Goal: Find specific page/section: Find specific page/section

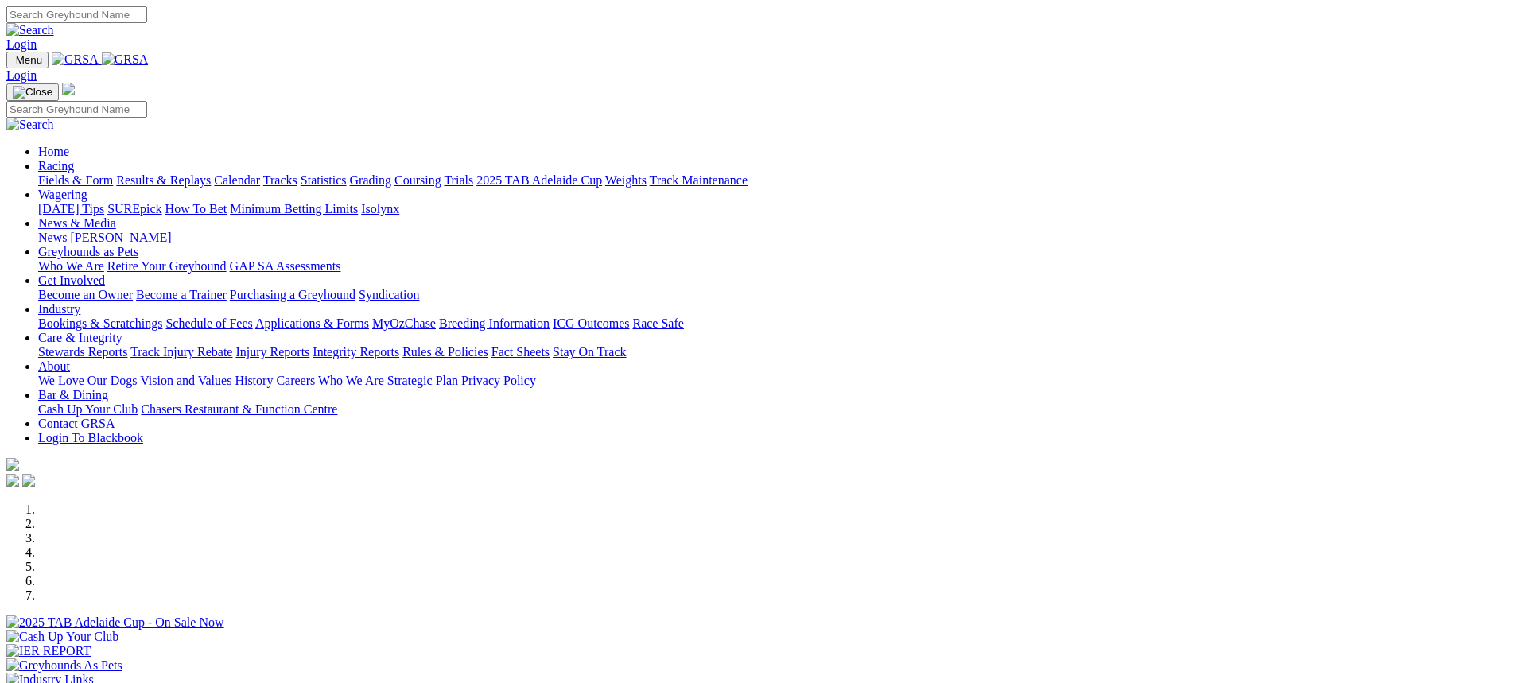
scroll to position [557, 0]
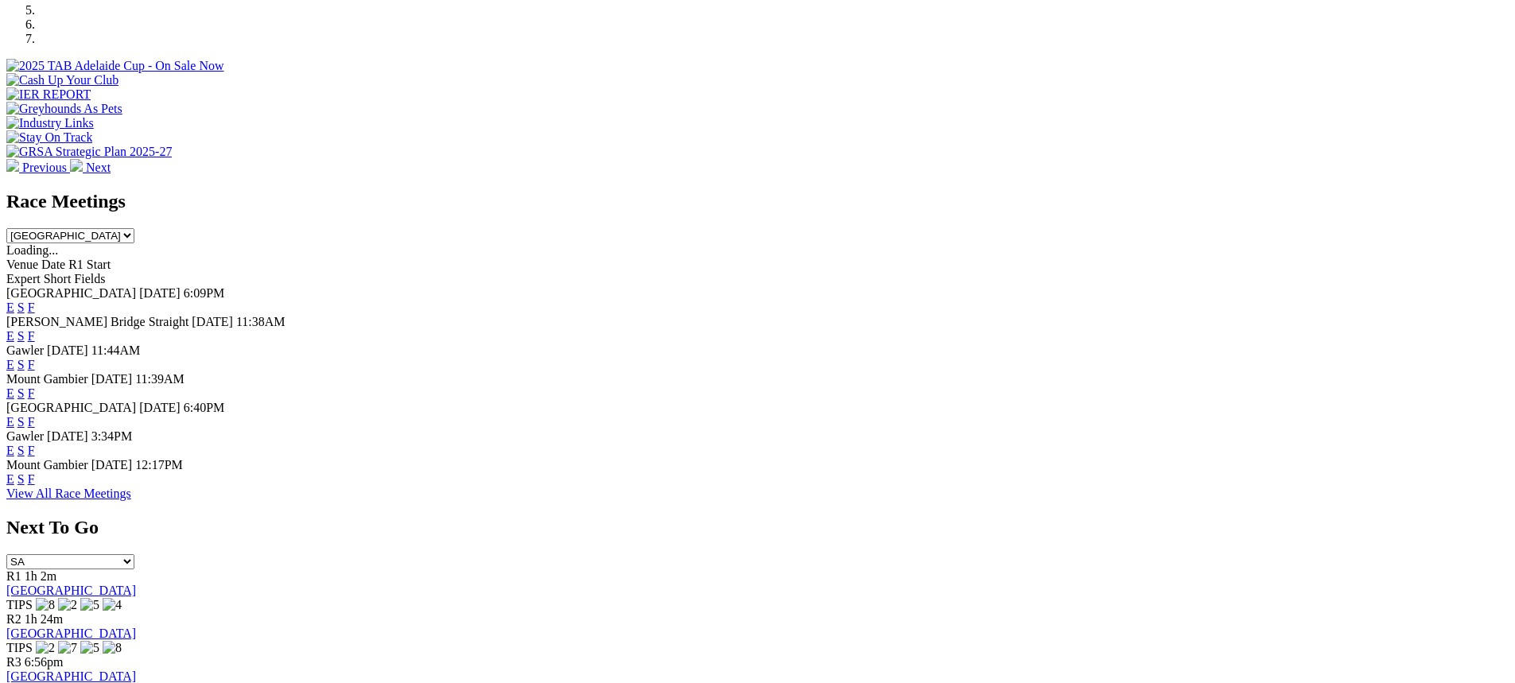
click at [35, 453] on link "F" at bounding box center [31, 451] width 7 height 14
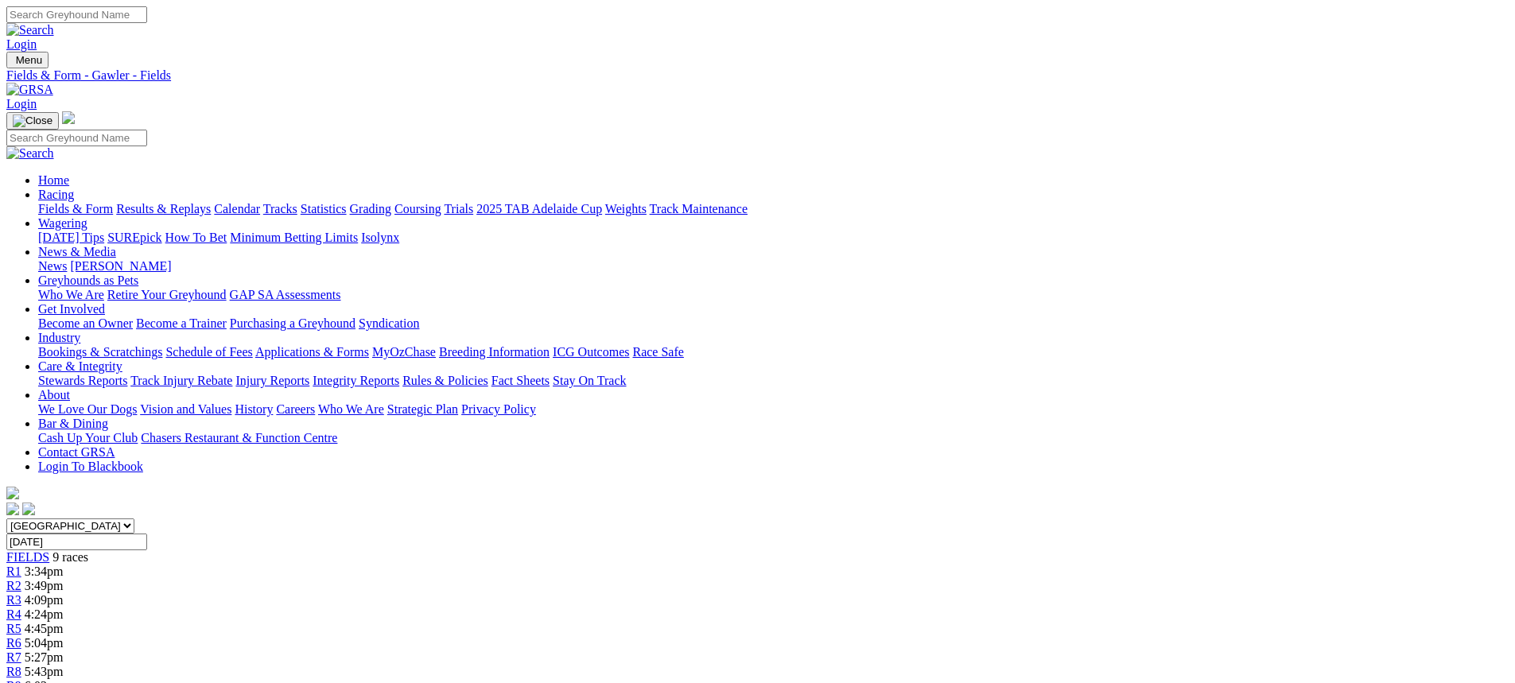
click at [113, 202] on link "Fields & Form" at bounding box center [75, 209] width 75 height 14
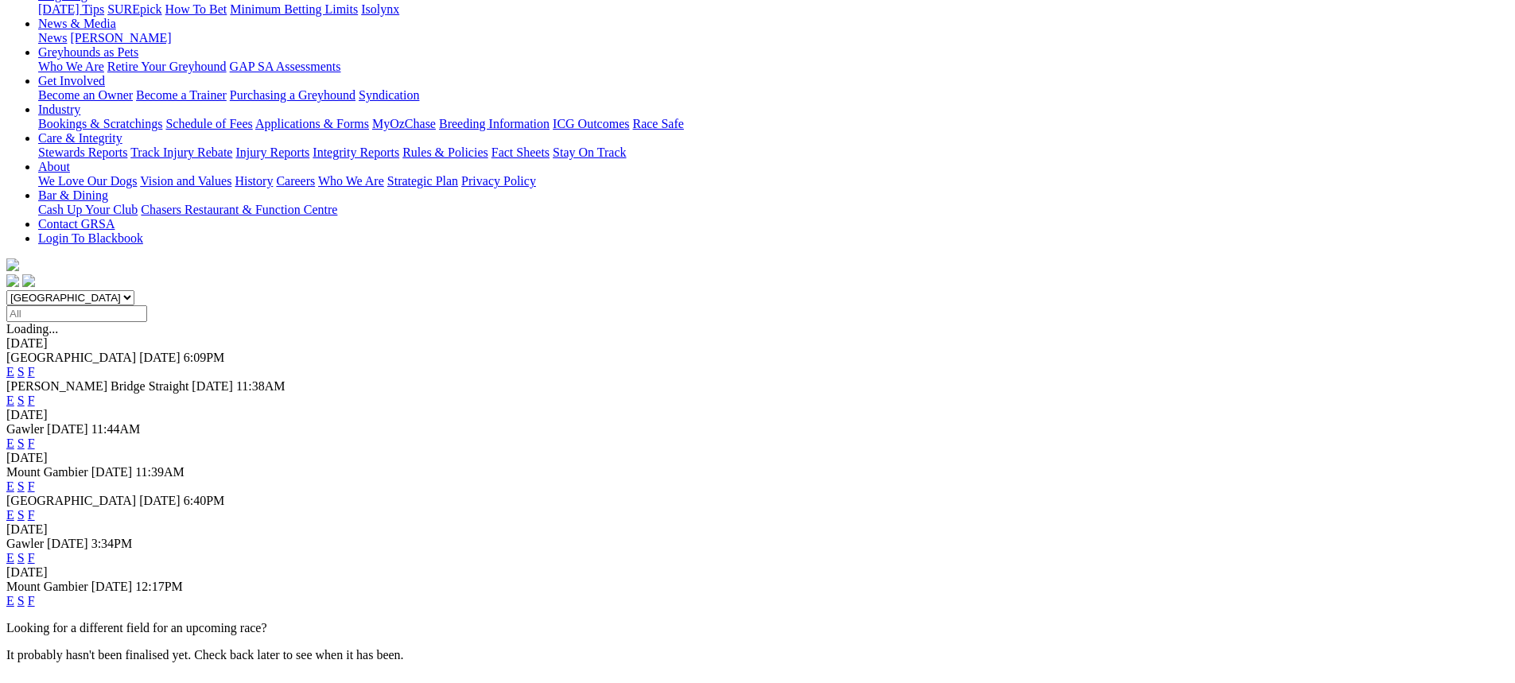
scroll to position [318, 0]
